Goal: Task Accomplishment & Management: Use online tool/utility

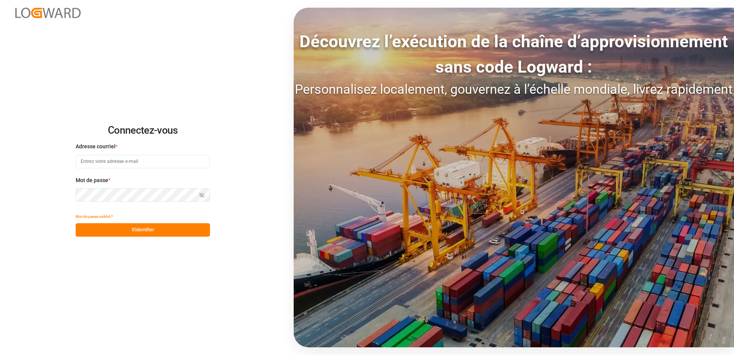
type input "[EMAIL_ADDRESS][DOMAIN_NAME]"
click at [161, 232] on button "S'identifier" at bounding box center [143, 229] width 134 height 13
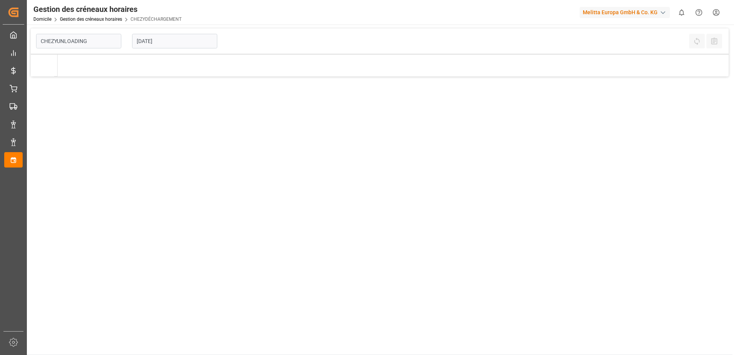
type input "Chezy Unloading"
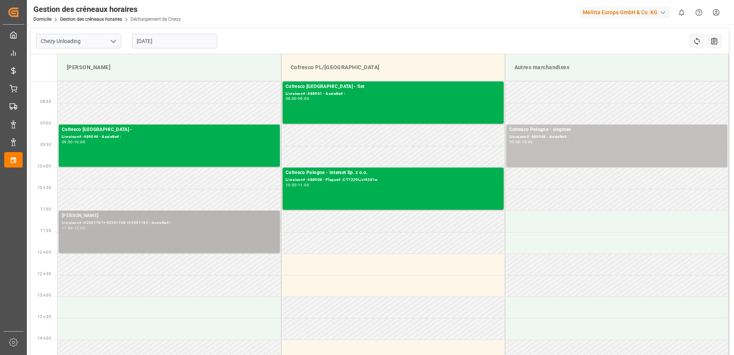
click at [177, 217] on div "[PERSON_NAME]" at bounding box center [169, 216] width 215 height 8
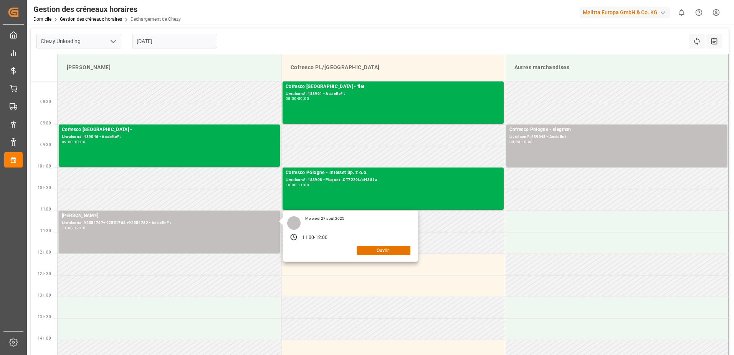
click at [397, 256] on div "[DATE] 11:00 - 12:00 Ouvrir" at bounding box center [350, 235] width 134 height 51
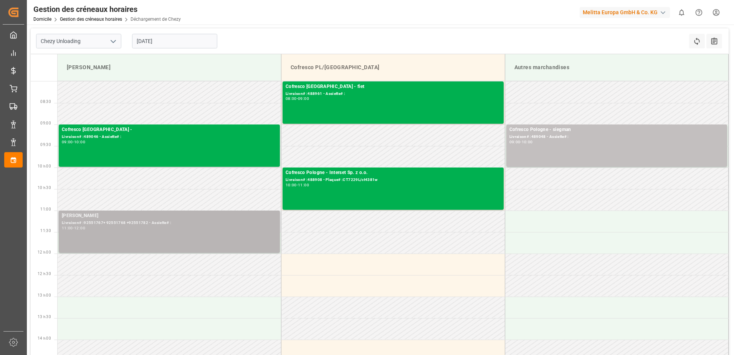
click at [227, 238] on div "[PERSON_NAME]# :92551767+ 92551768 +92551782 - Assiette# : 11:00 - 12:00" at bounding box center [169, 231] width 215 height 39
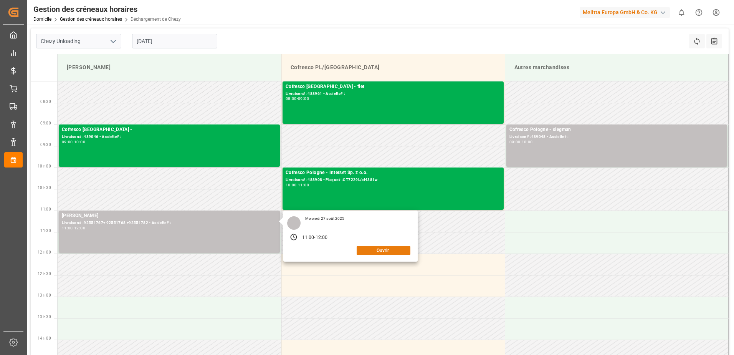
click at [375, 249] on button "Ouvrir" at bounding box center [384, 250] width 54 height 9
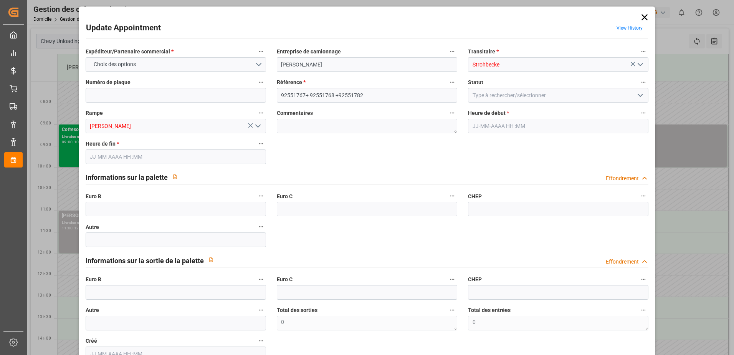
type input "0"
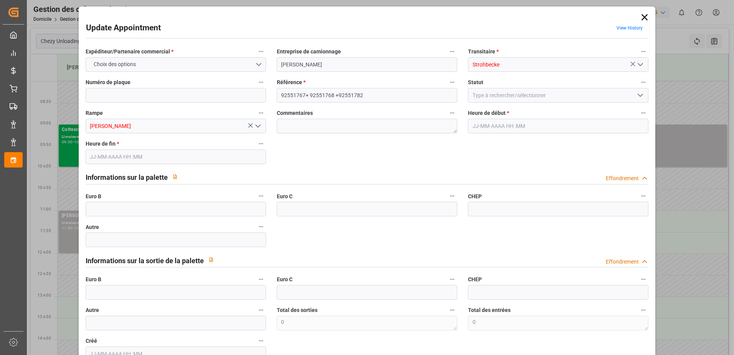
type input "0"
type input "[DATE] 11:00"
type input "[DATE] 12:00"
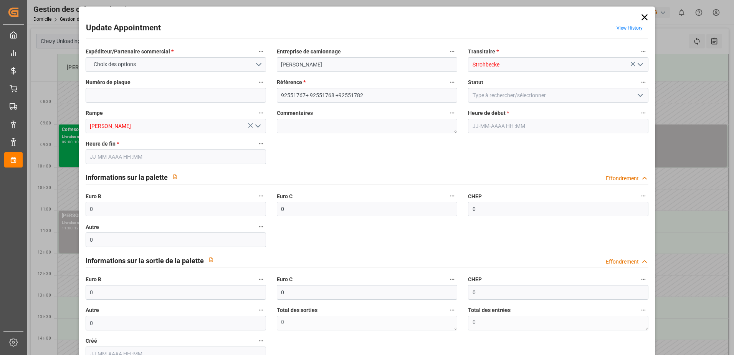
type input "[DATE] 09:17"
click at [123, 207] on input "0" at bounding box center [176, 209] width 180 height 15
type input "53"
click at [638, 96] on polyline "Ouvrir le menu" at bounding box center [640, 95] width 5 height 2
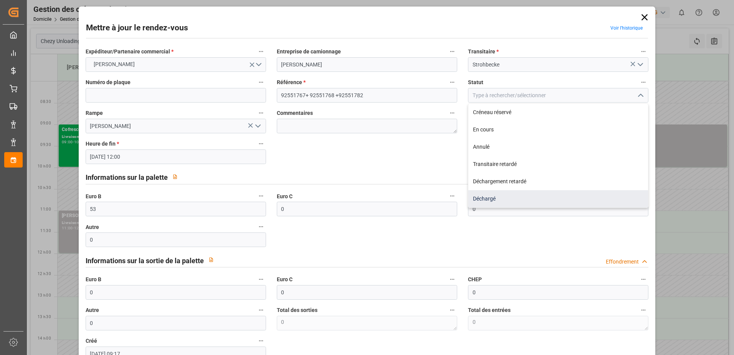
click at [511, 204] on div "Déchargé" at bounding box center [558, 198] width 180 height 17
type input "Unloaded"
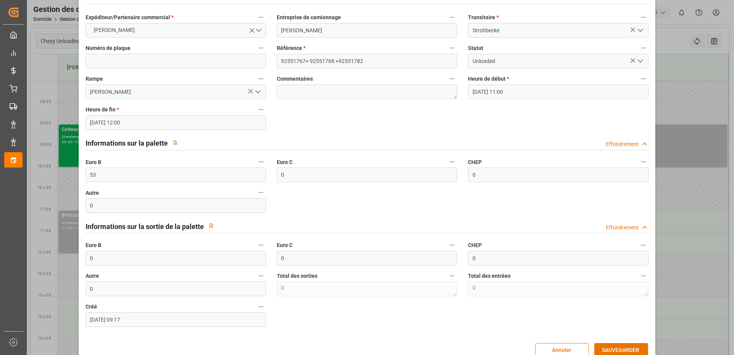
scroll to position [51, 0]
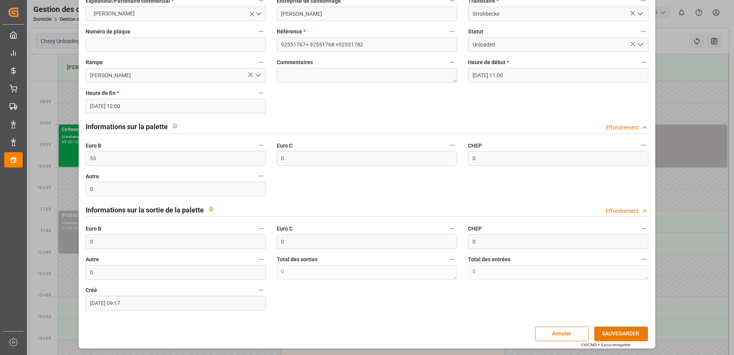
click at [623, 331] on button "SAUVEGARDER" at bounding box center [621, 333] width 54 height 15
